Goal: Communication & Community: Answer question/provide support

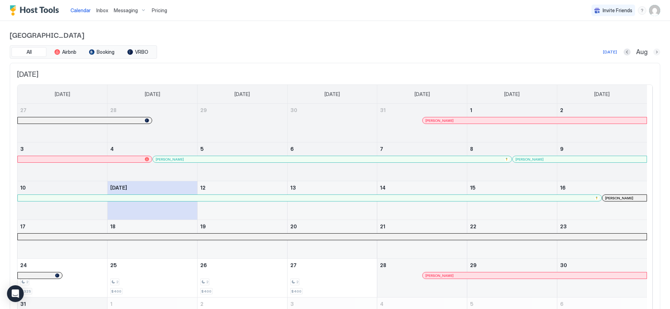
click at [653, 54] on button "Next month" at bounding box center [656, 52] width 7 height 7
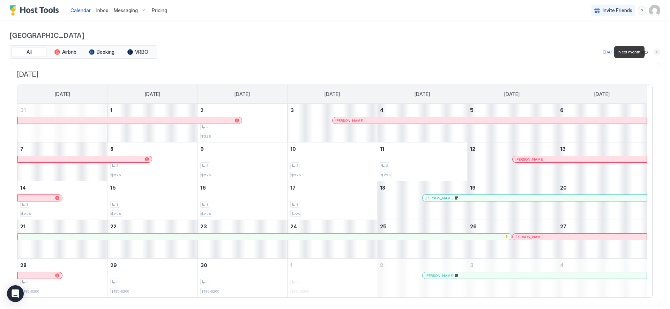
click at [653, 52] on button "Next month" at bounding box center [656, 52] width 7 height 7
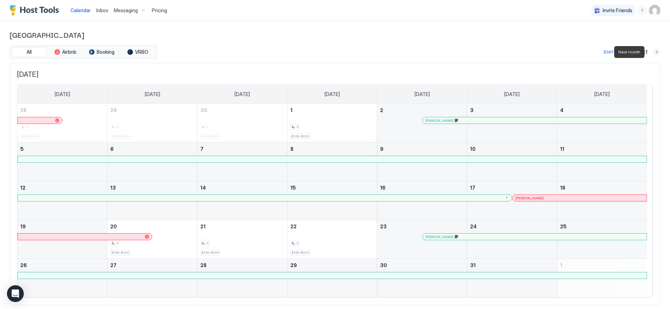
click at [653, 52] on button "Next month" at bounding box center [656, 52] width 7 height 7
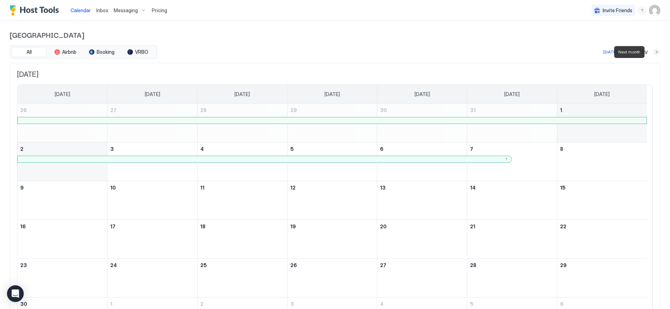
click at [653, 52] on button "Next month" at bounding box center [656, 52] width 7 height 7
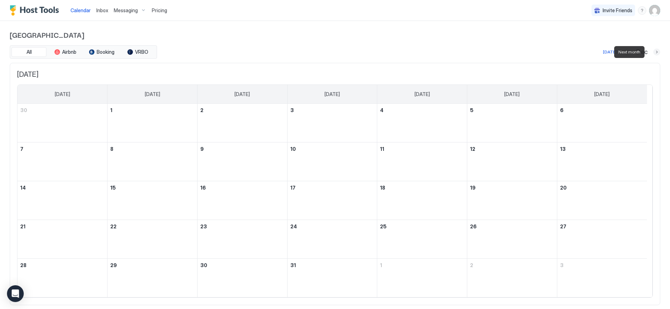
click at [653, 52] on button "Next month" at bounding box center [656, 52] width 7 height 7
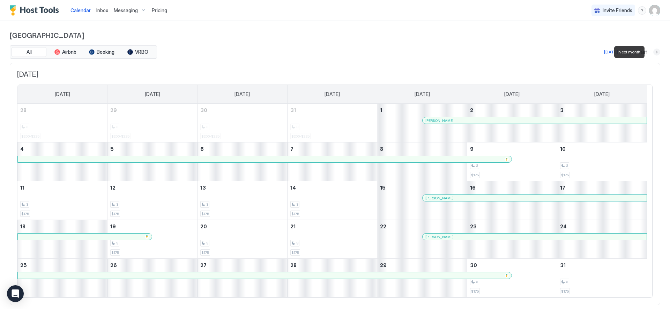
click at [653, 52] on button "Next month" at bounding box center [656, 52] width 7 height 7
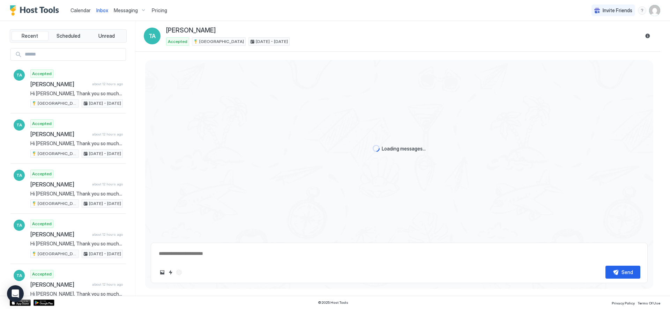
type textarea "*"
